Goal: Transaction & Acquisition: Purchase product/service

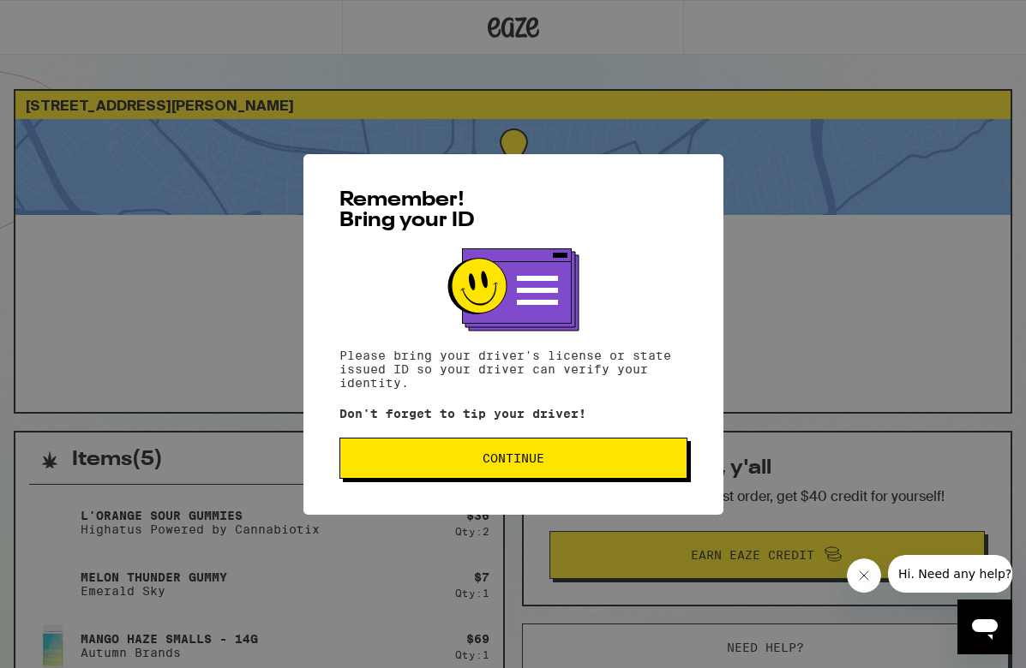
click at [498, 464] on span "Continue" at bounding box center [513, 458] width 62 height 12
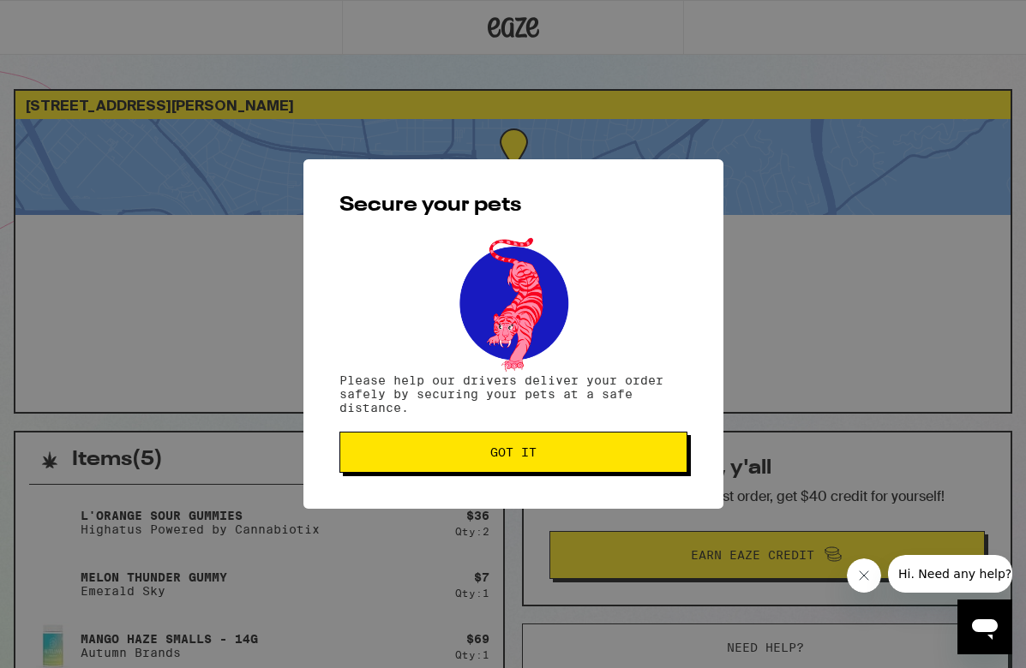
click at [498, 466] on button "Got it" at bounding box center [513, 452] width 348 height 41
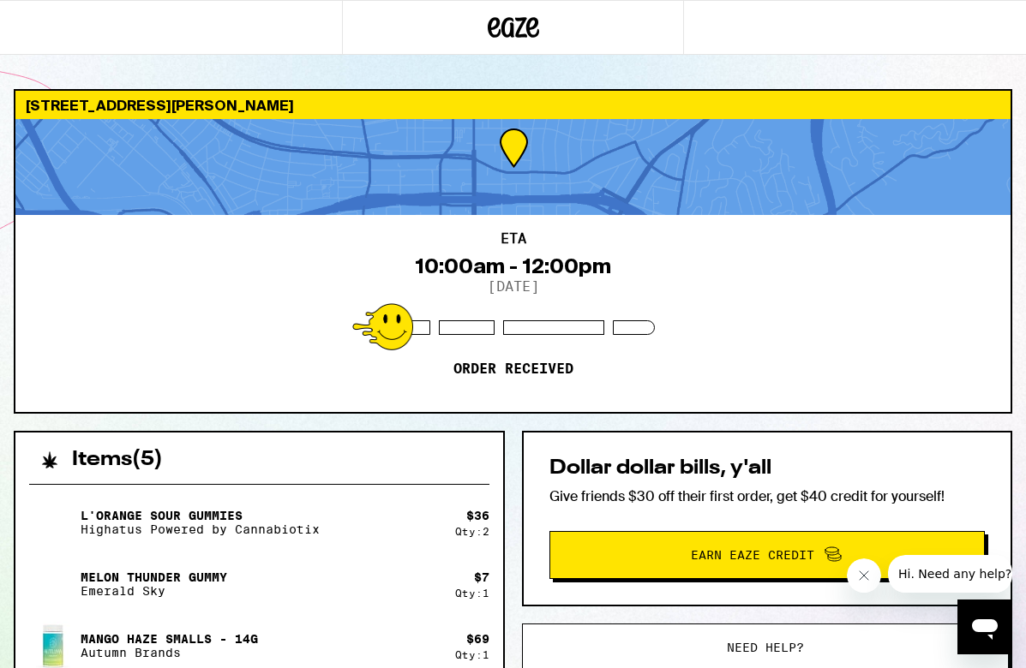
click at [489, 46] on div at bounding box center [513, 27] width 342 height 55
click at [868, 573] on icon "Close message from company" at bounding box center [864, 576] width 14 height 14
click at [525, 25] on icon at bounding box center [513, 27] width 51 height 31
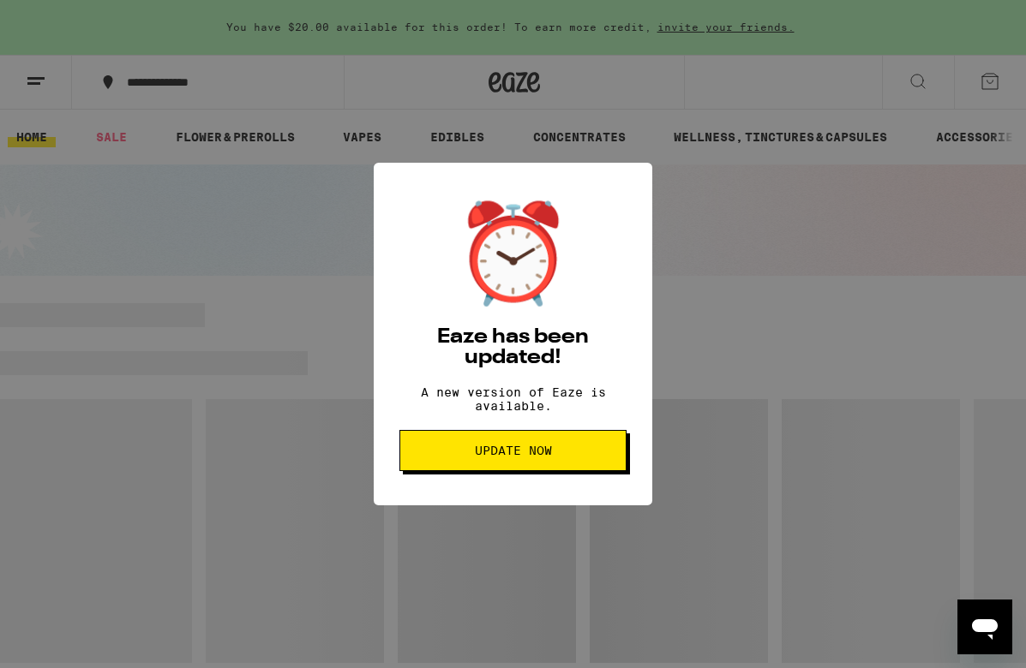
click at [479, 457] on span "Update Now" at bounding box center [513, 451] width 77 height 12
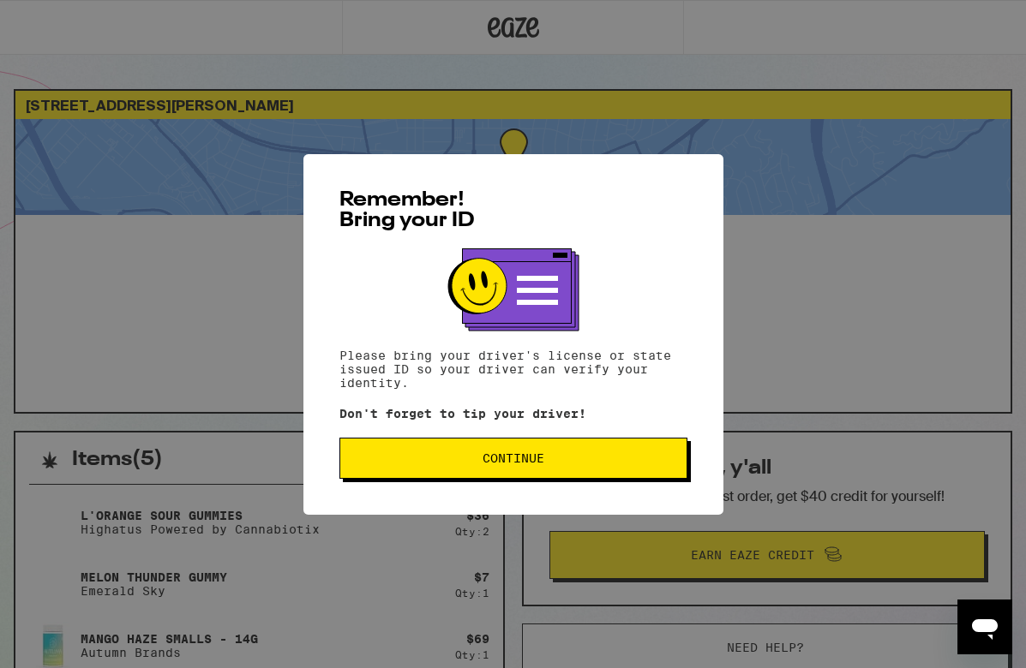
click at [510, 464] on span "Continue" at bounding box center [513, 458] width 62 height 12
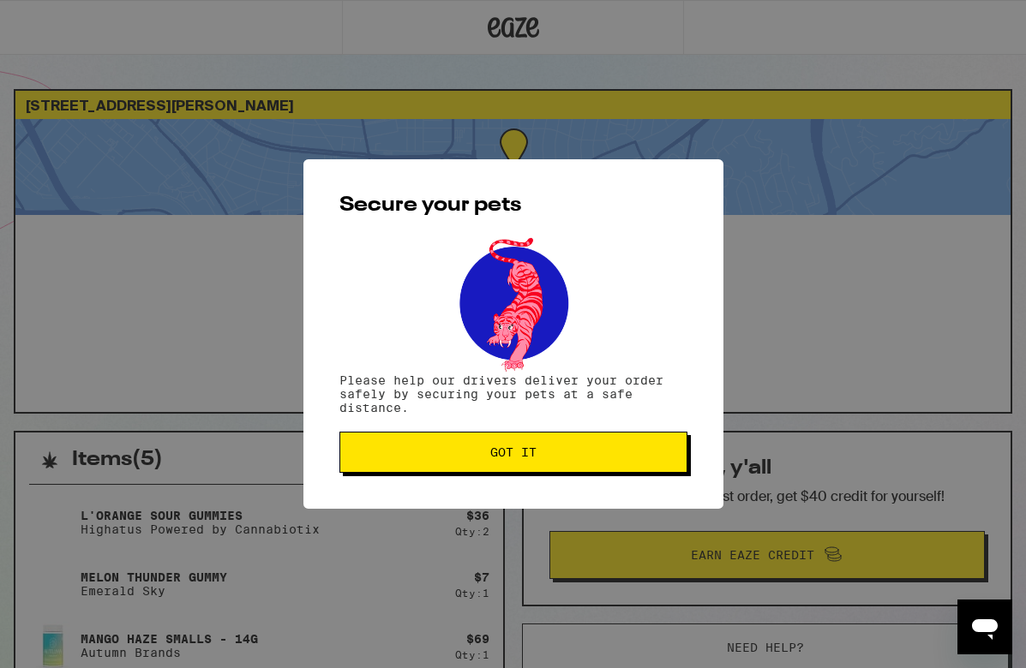
click at [510, 458] on span "Got it" at bounding box center [513, 452] width 46 height 12
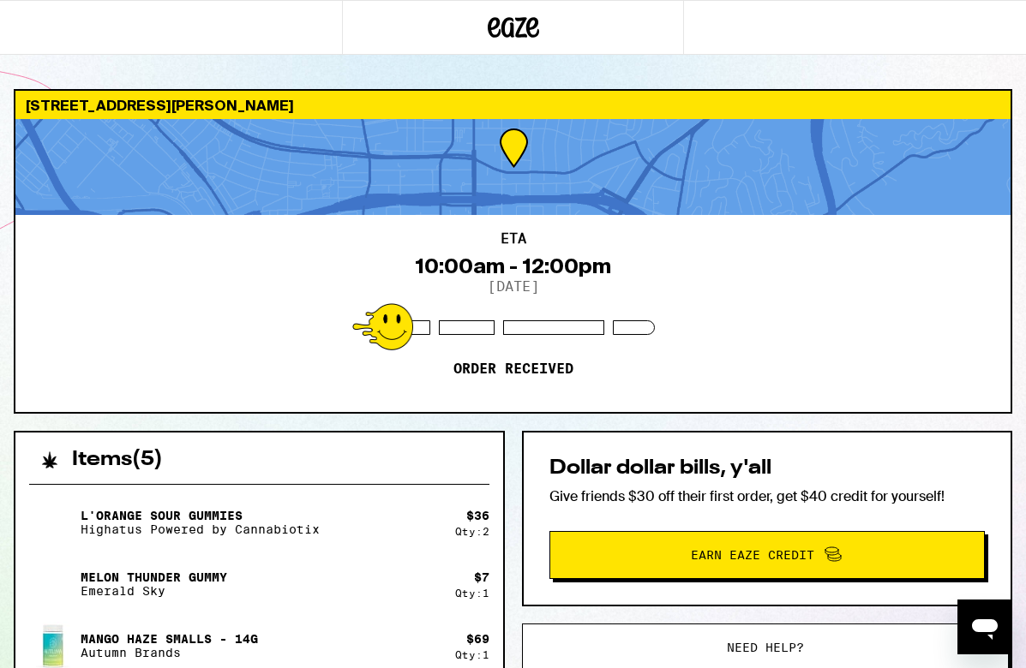
click at [525, 32] on icon at bounding box center [513, 27] width 51 height 31
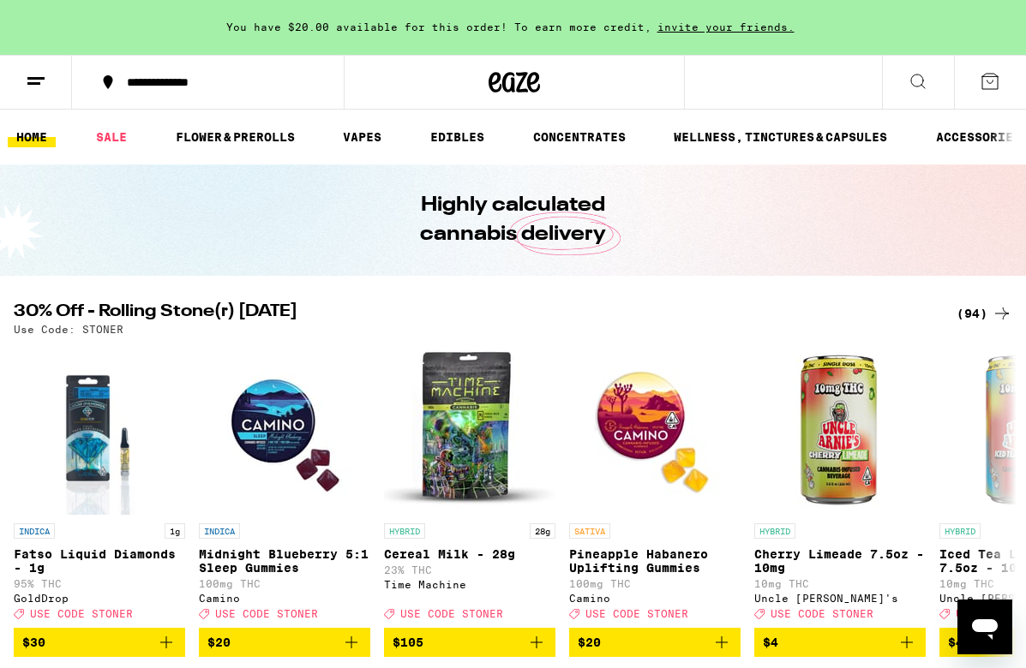
click at [989, 86] on icon at bounding box center [990, 81] width 21 height 21
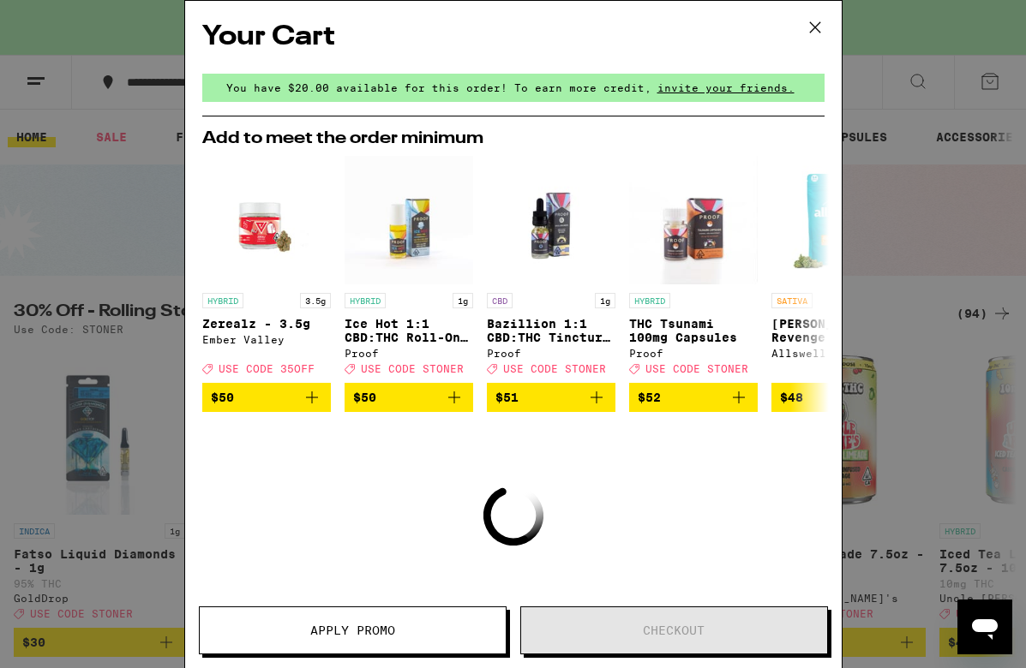
click at [815, 27] on icon at bounding box center [814, 27] width 10 height 10
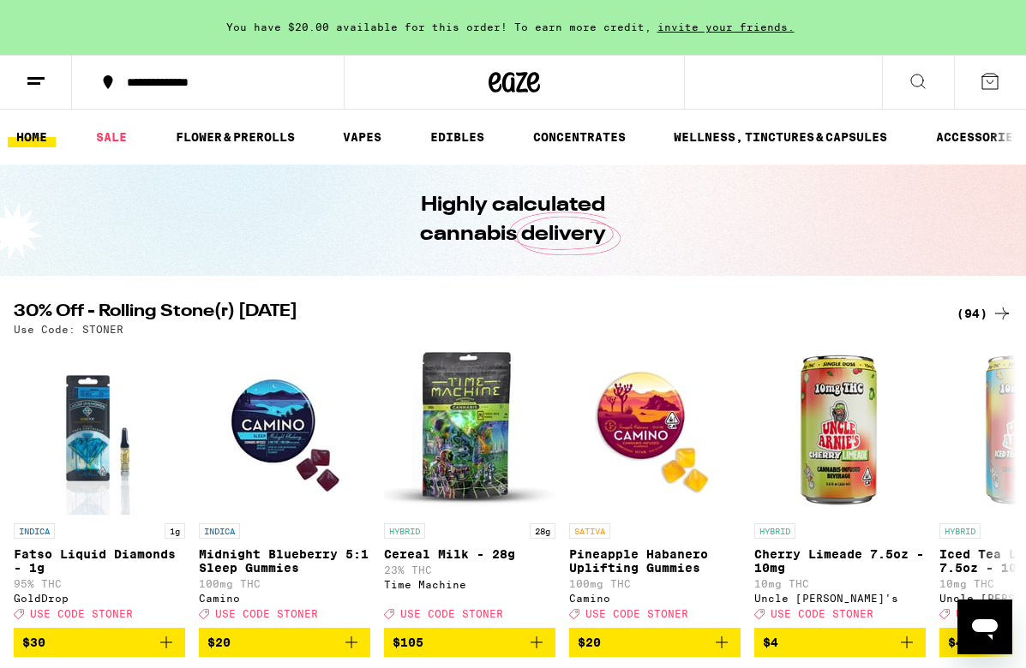
click at [27, 81] on icon at bounding box center [36, 81] width 21 height 21
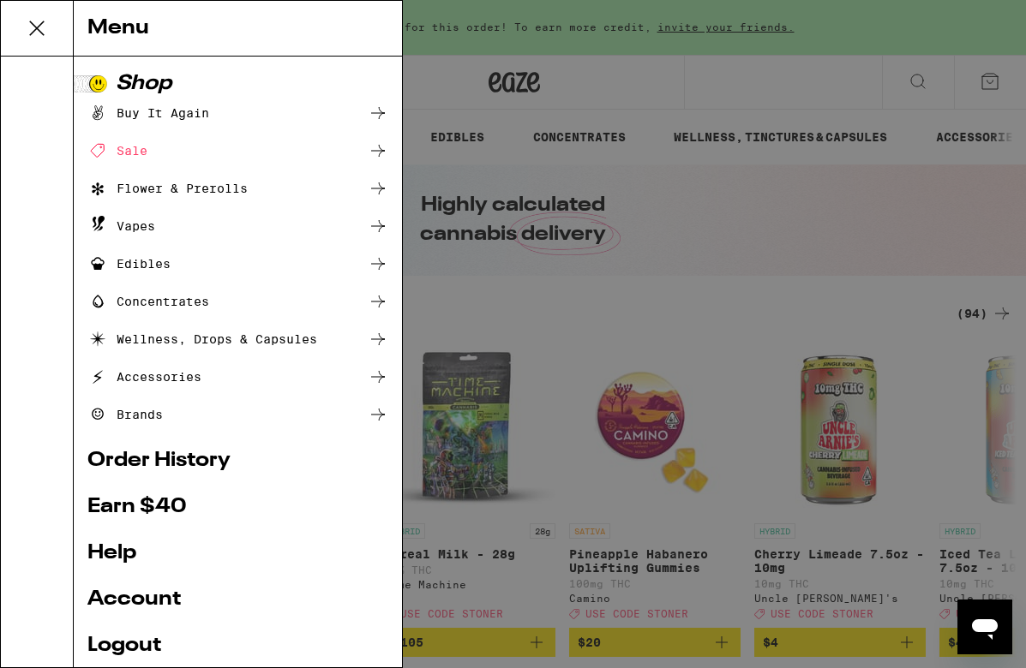
click at [159, 460] on link "Order History" at bounding box center [237, 461] width 301 height 21
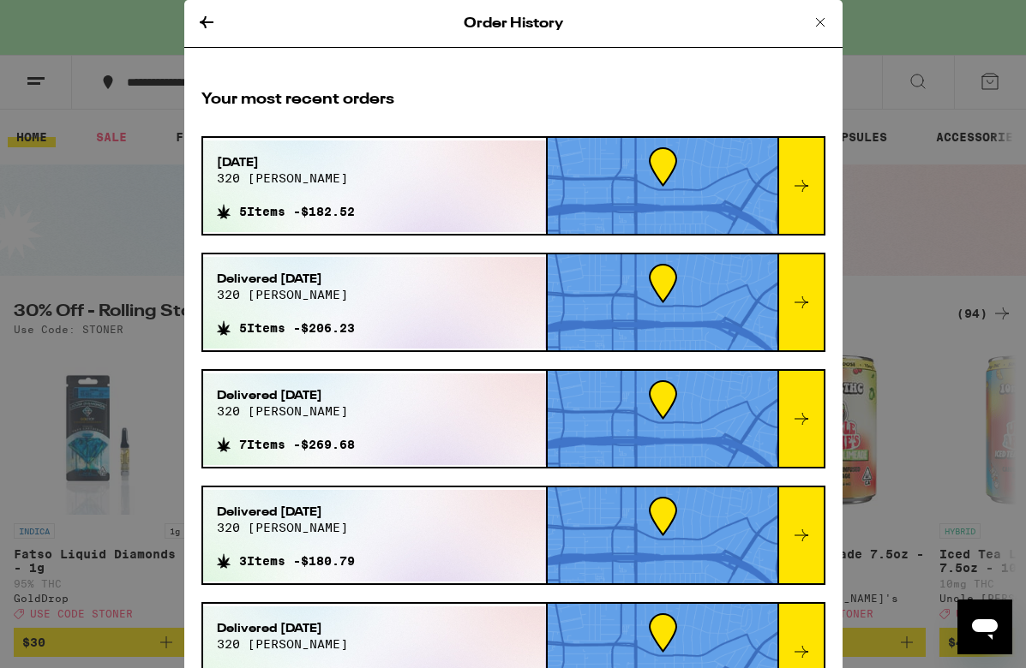
click at [791, 193] on icon at bounding box center [801, 186] width 21 height 21
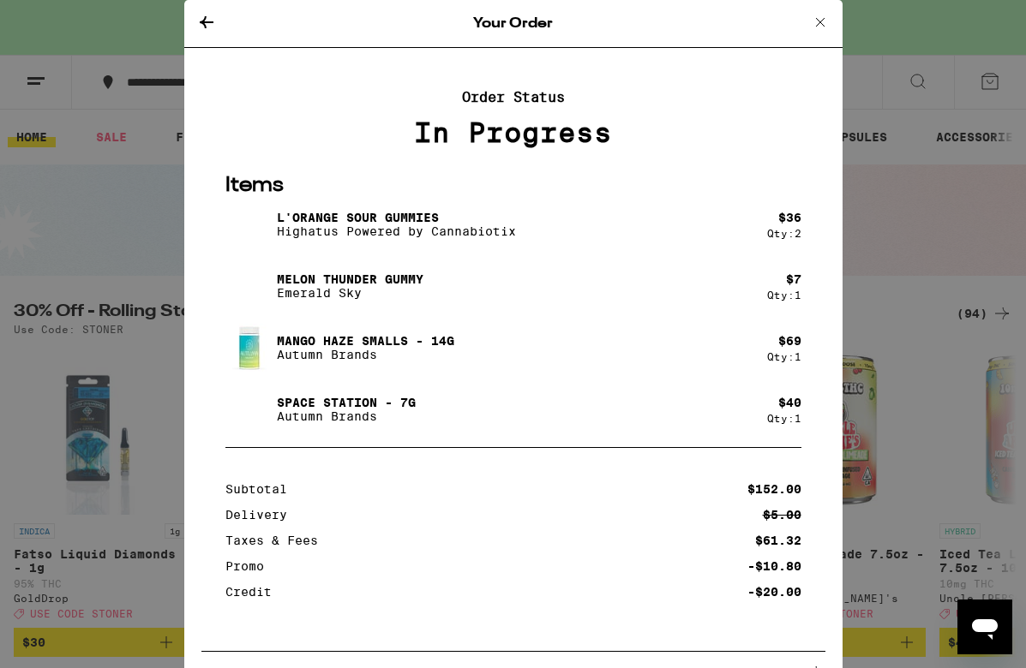
click at [817, 21] on icon at bounding box center [820, 22] width 21 height 21
